Goal: Navigation & Orientation: Find specific page/section

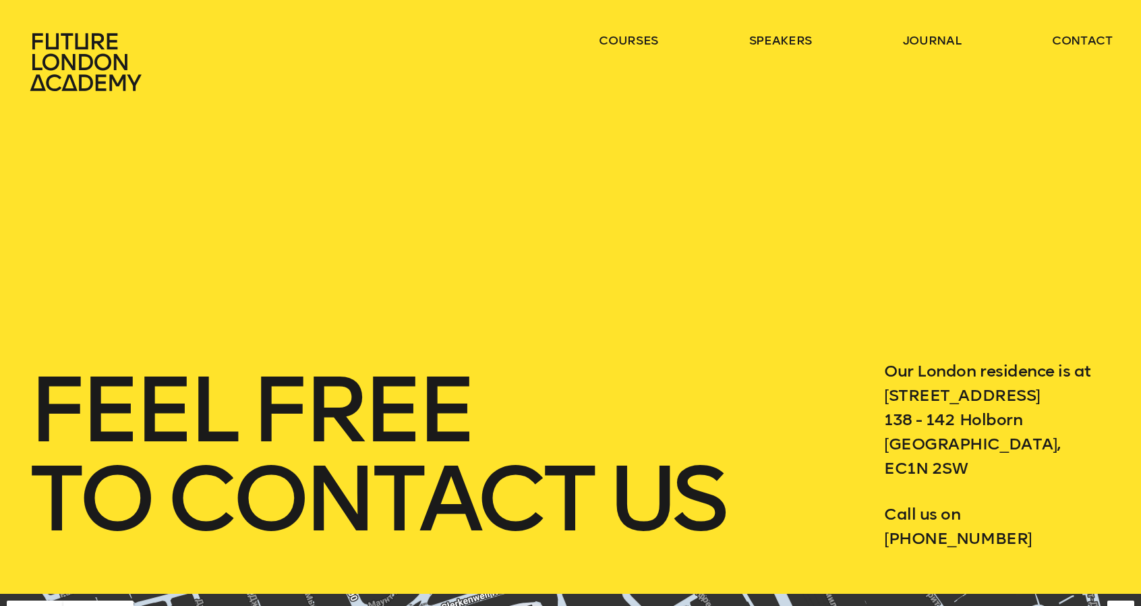
click at [131, 63] on icon at bounding box center [87, 61] width 119 height 59
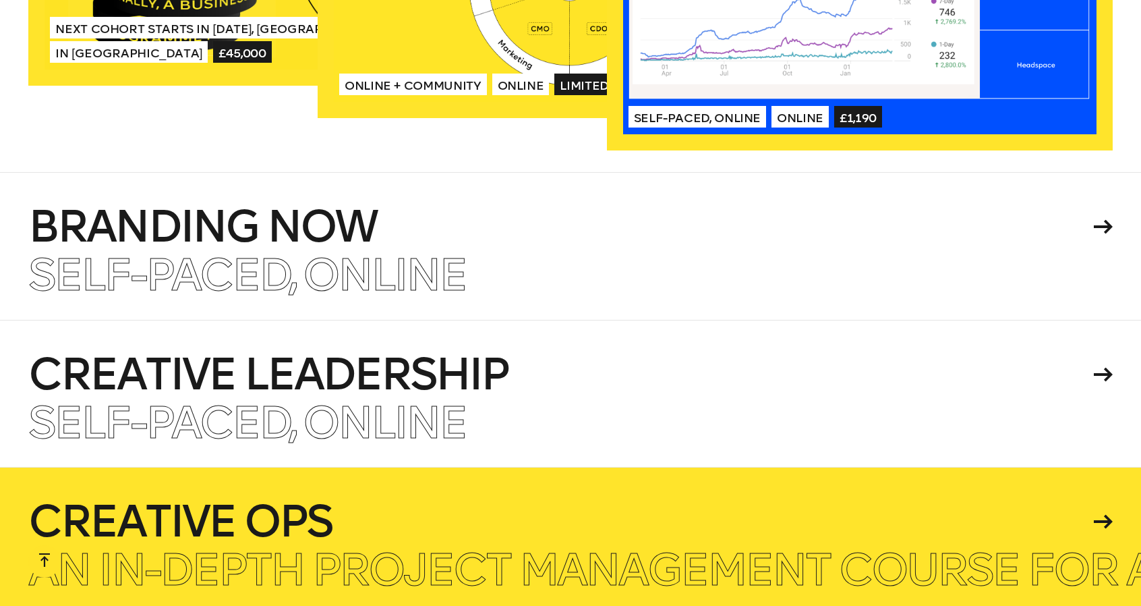
scroll to position [3103, 0]
